Goal: Leave review/rating: Leave review/rating

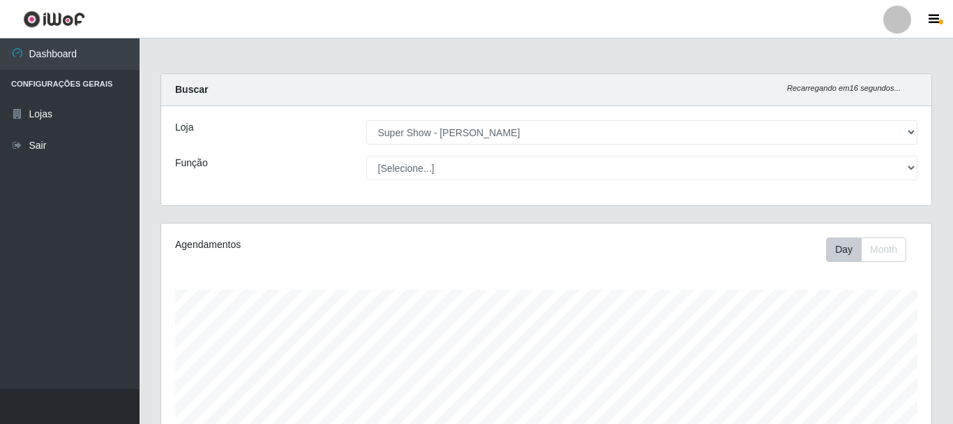
select select "120"
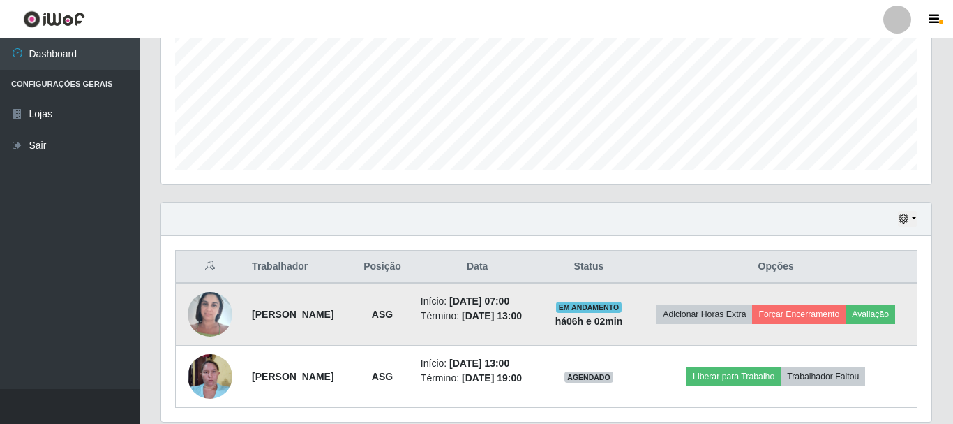
scroll to position [290, 771]
click at [846, 324] on button "Avaliação" at bounding box center [871, 314] width 50 height 20
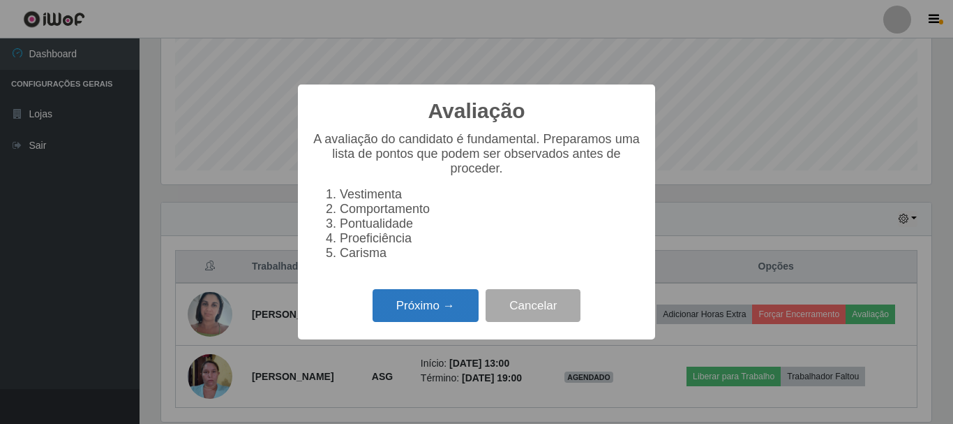
click at [401, 304] on button "Próximo →" at bounding box center [426, 305] width 106 height 33
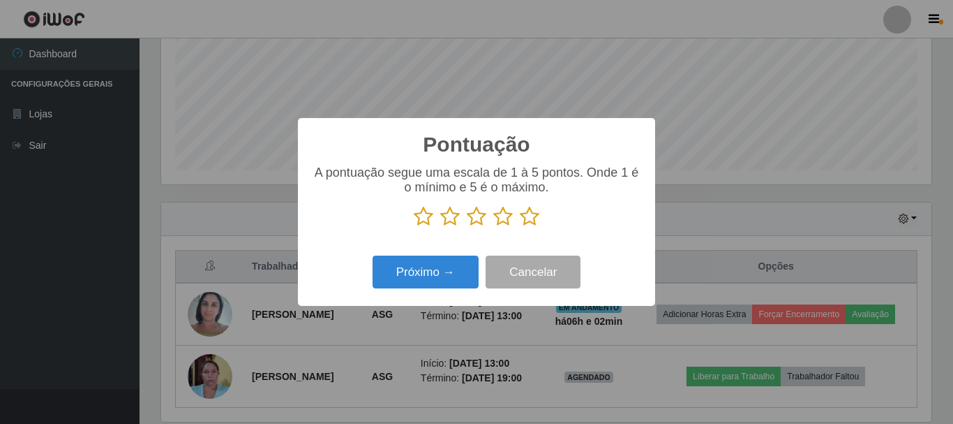
click at [533, 213] on icon at bounding box center [530, 216] width 20 height 21
click at [520, 227] on input "radio" at bounding box center [520, 227] width 0 height 0
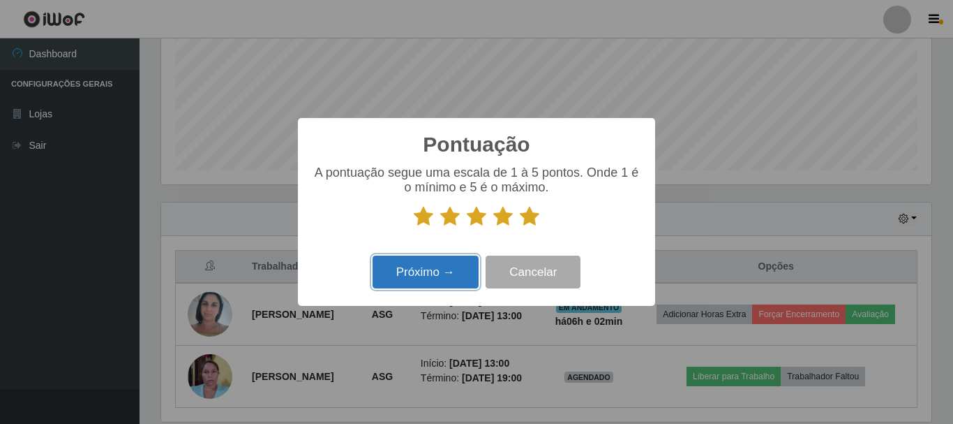
click at [431, 269] on button "Próximo →" at bounding box center [426, 271] width 106 height 33
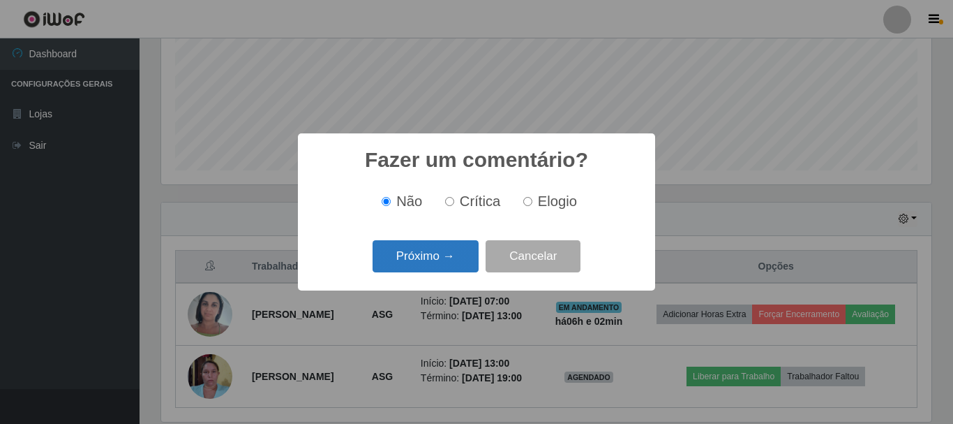
click at [443, 249] on button "Próximo →" at bounding box center [426, 256] width 106 height 33
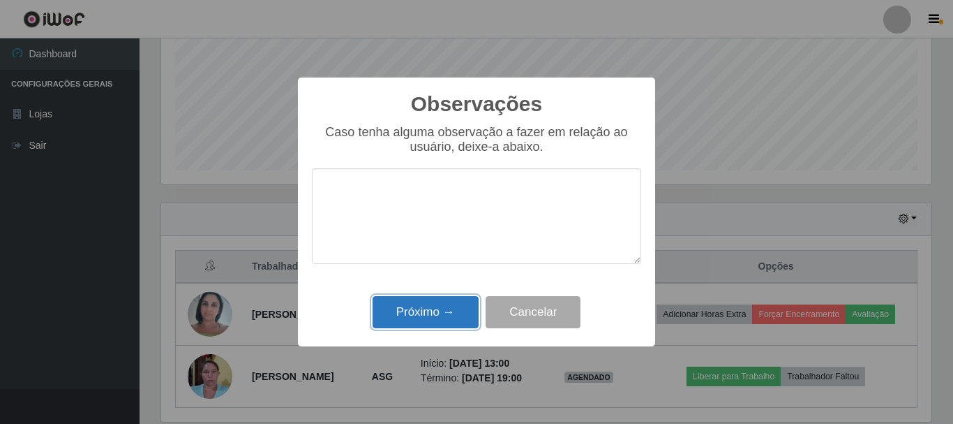
click at [434, 307] on button "Próximo →" at bounding box center [426, 312] width 106 height 33
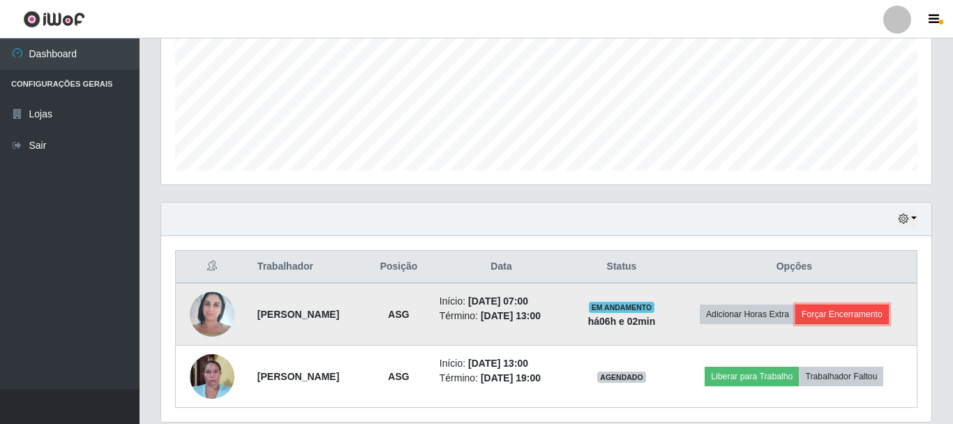
click at [872, 312] on button "Forçar Encerramento" at bounding box center [843, 314] width 94 height 20
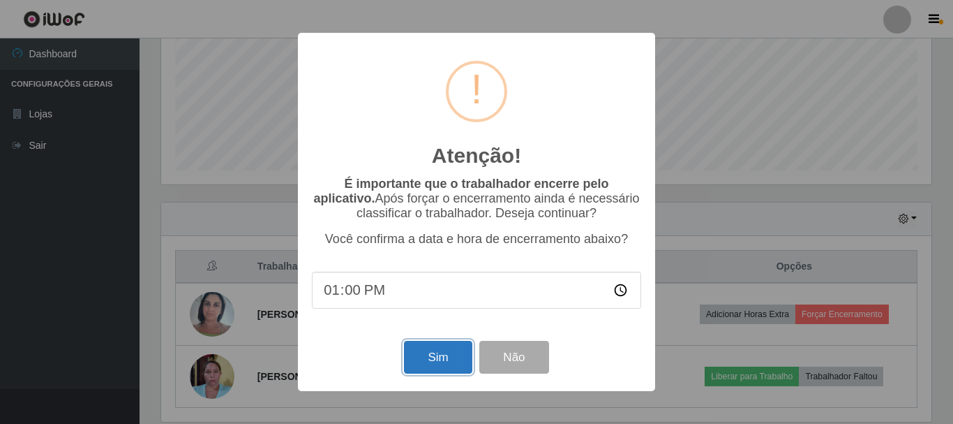
click at [436, 362] on button "Sim" at bounding box center [438, 357] width 68 height 33
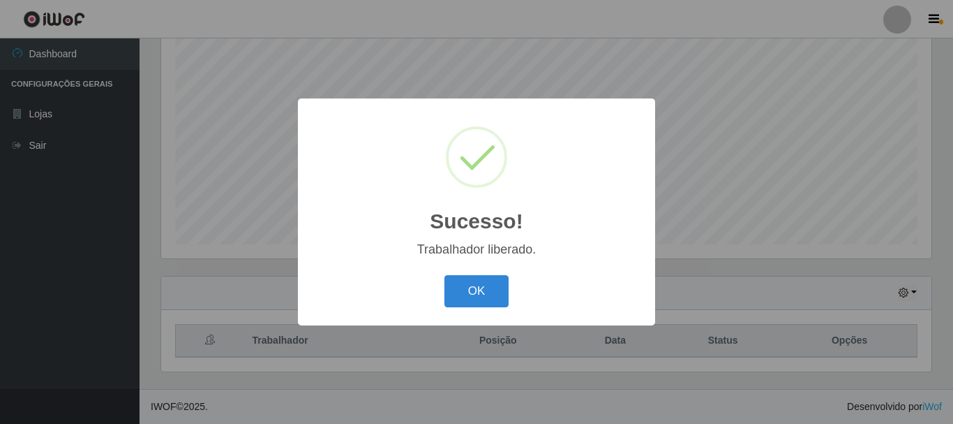
scroll to position [255, 0]
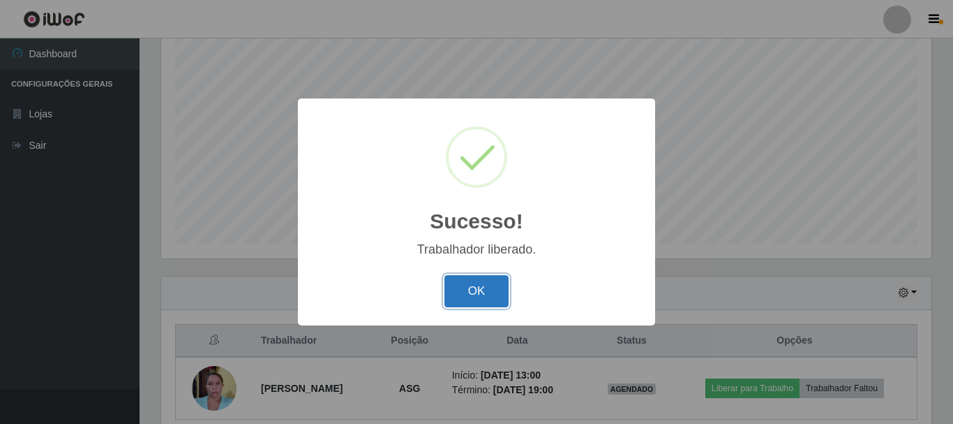
click at [499, 276] on button "OK" at bounding box center [477, 291] width 65 height 33
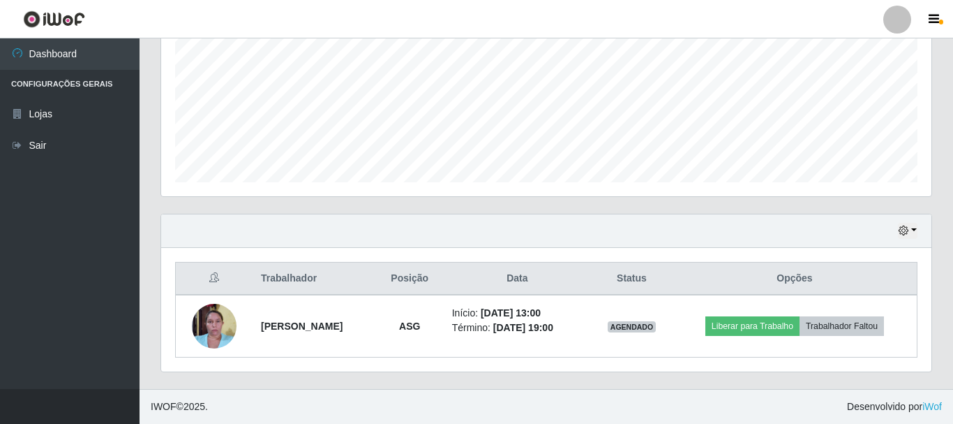
scroll to position [32, 0]
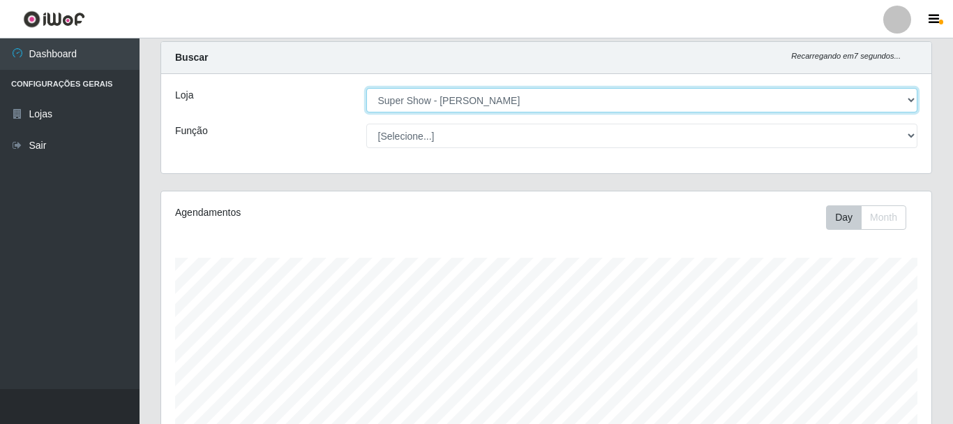
click at [366, 88] on select "[Selecione...] Super Show - [PERSON_NAME]" at bounding box center [642, 100] width 552 height 24
click at [884, 96] on select "[Selecione...] Super Show - [PERSON_NAME]" at bounding box center [642, 100] width 552 height 24
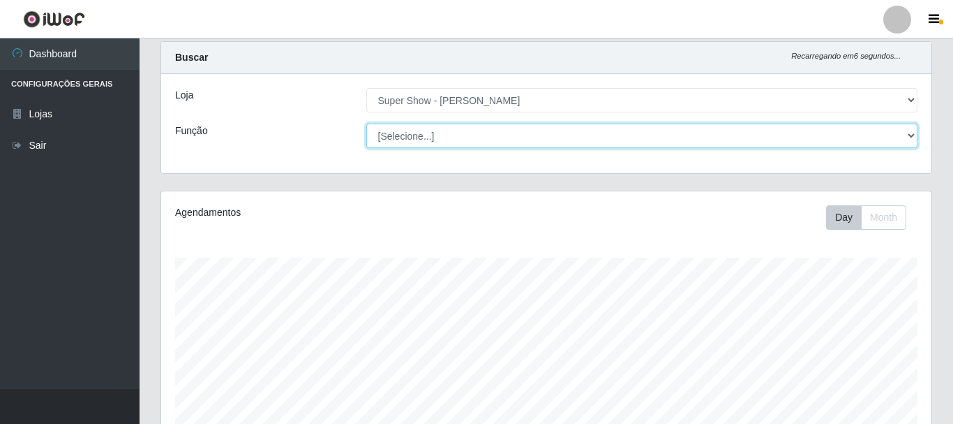
click at [366, 124] on select "[Selecione...] ASG Auxiliar de Estacionamento Balconista Embalador Embalador + …" at bounding box center [642, 136] width 552 height 24
click at [907, 135] on select "[Selecione...] ASG Auxiliar de Estacionamento Balconista Embalador Embalador + …" at bounding box center [642, 136] width 552 height 24
click at [366, 124] on select "[Selecione...] ASG Auxiliar de Estacionamento Balconista Embalador Embalador + …" at bounding box center [642, 136] width 552 height 24
click at [443, 140] on select "[Selecione...] ASG Auxiliar de Estacionamento Balconista Embalador Embalador + …" at bounding box center [642, 136] width 552 height 24
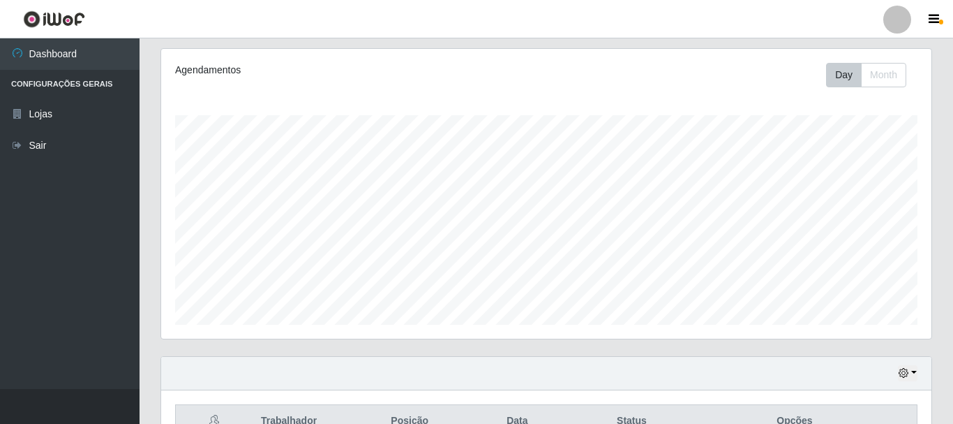
scroll to position [317, 0]
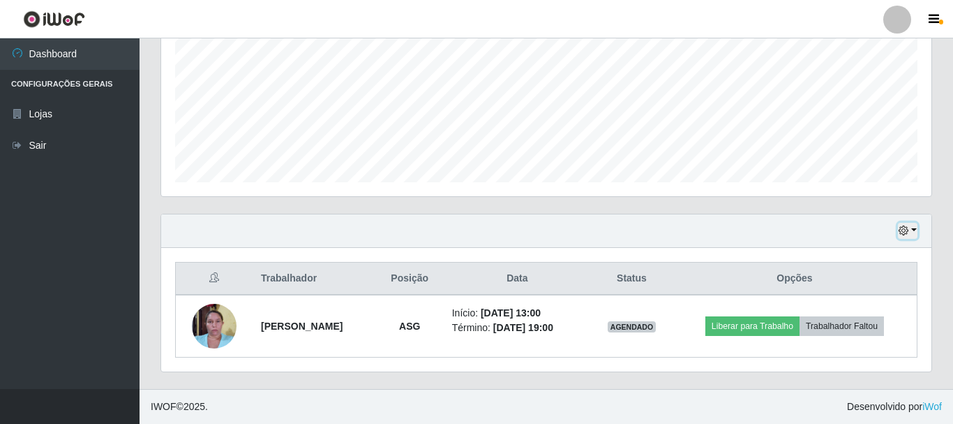
click at [913, 231] on button "button" at bounding box center [908, 231] width 20 height 16
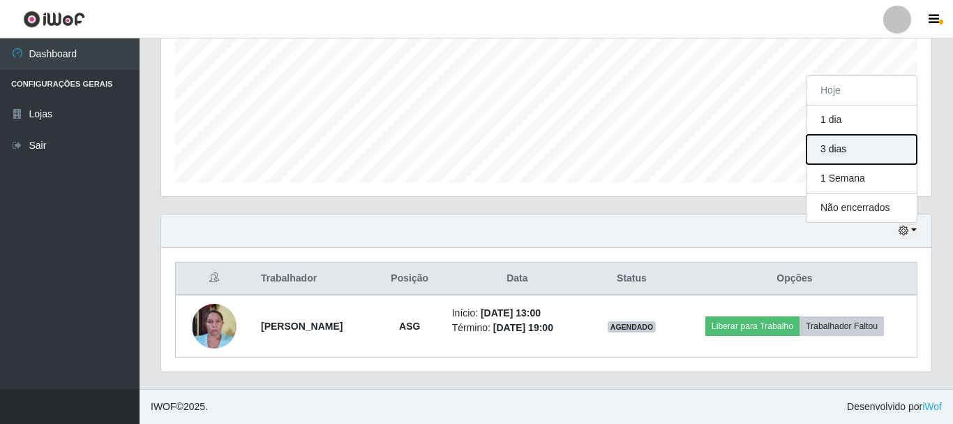
click at [843, 151] on button "3 dias" at bounding box center [862, 149] width 110 height 29
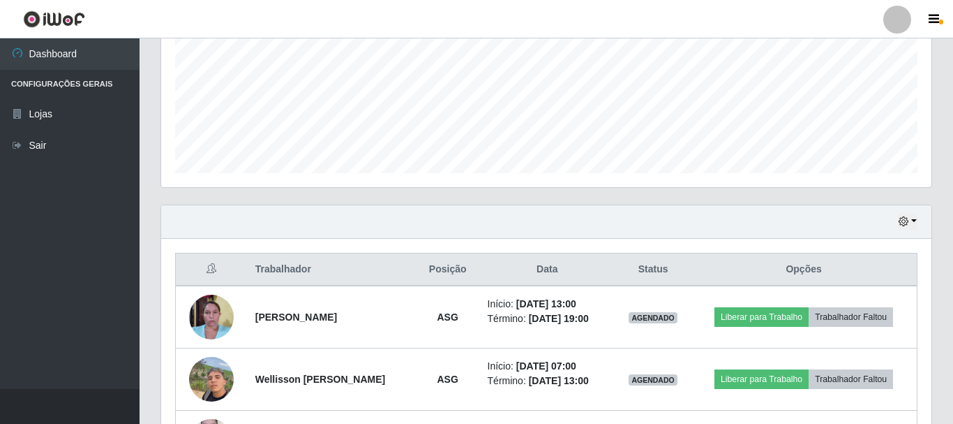
scroll to position [397, 0]
